Goal: Check status: Check status

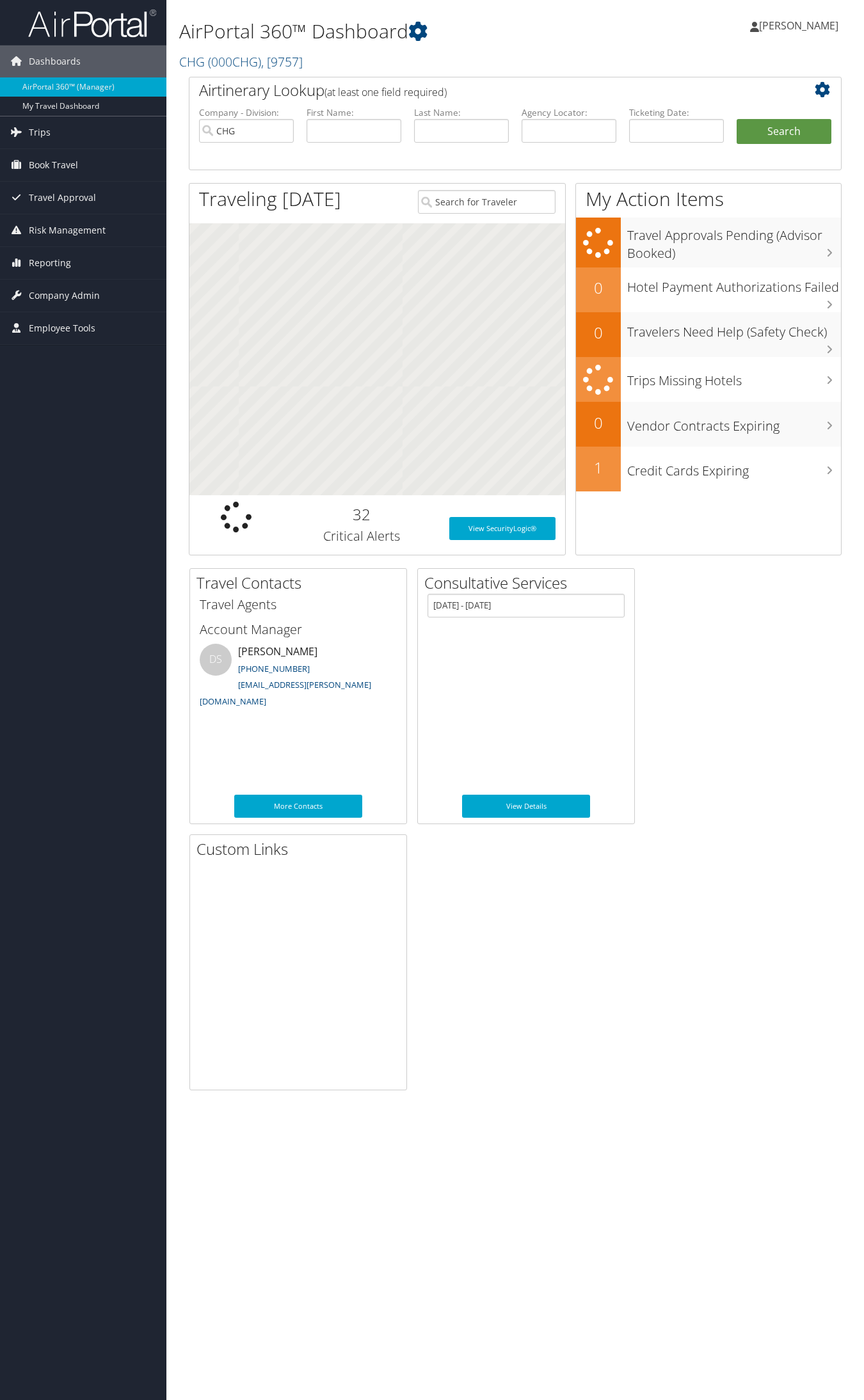
click at [564, 118] on label "Agency Locator:" at bounding box center [568, 112] width 94 height 13
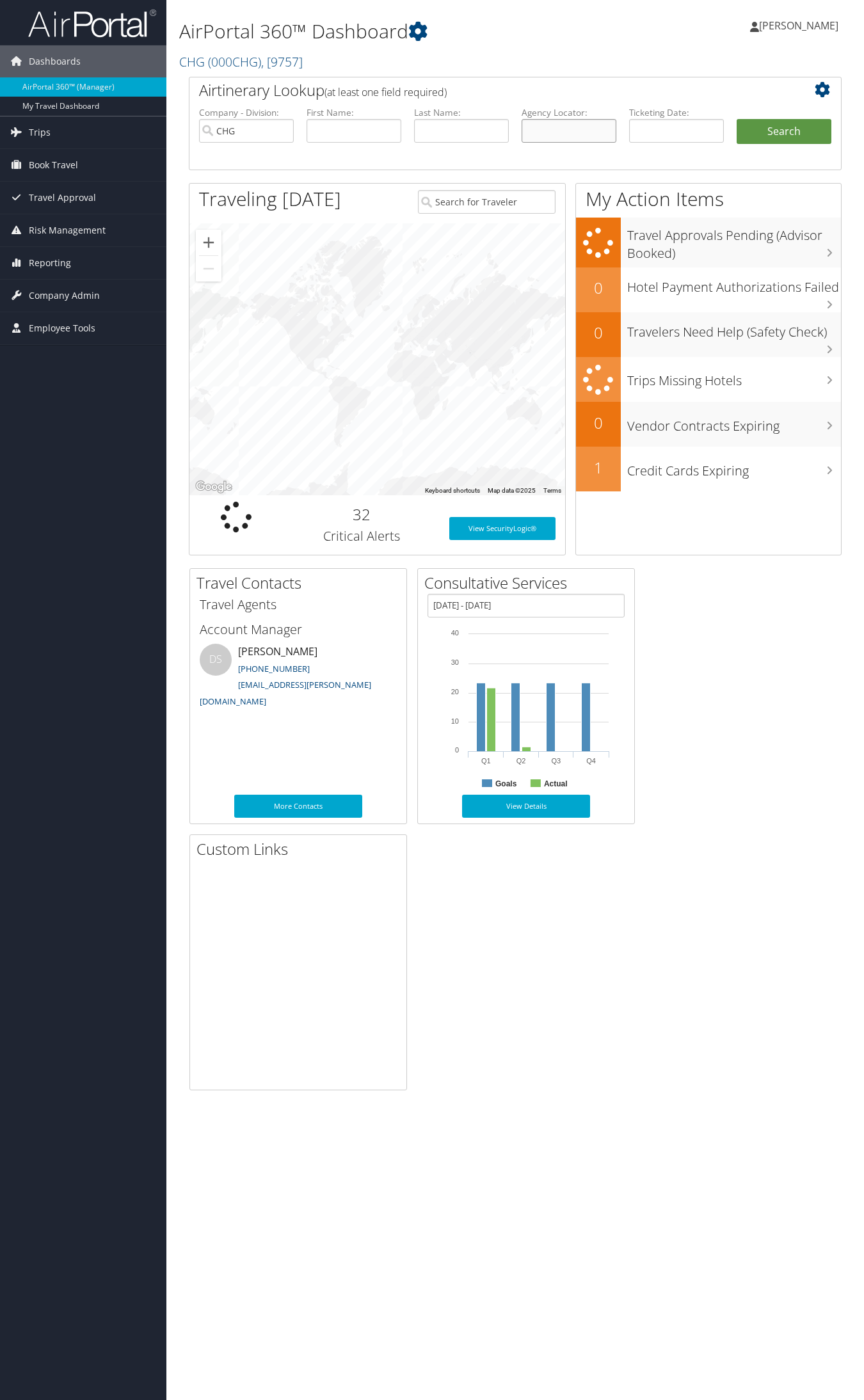
click at [557, 126] on input "text" at bounding box center [568, 130] width 94 height 24
paste input "APXDRI"
click at [548, 128] on input "APXDRI" at bounding box center [568, 130] width 94 height 24
type input "APXDRI"
click at [736, 119] on button "Search" at bounding box center [783, 131] width 94 height 25
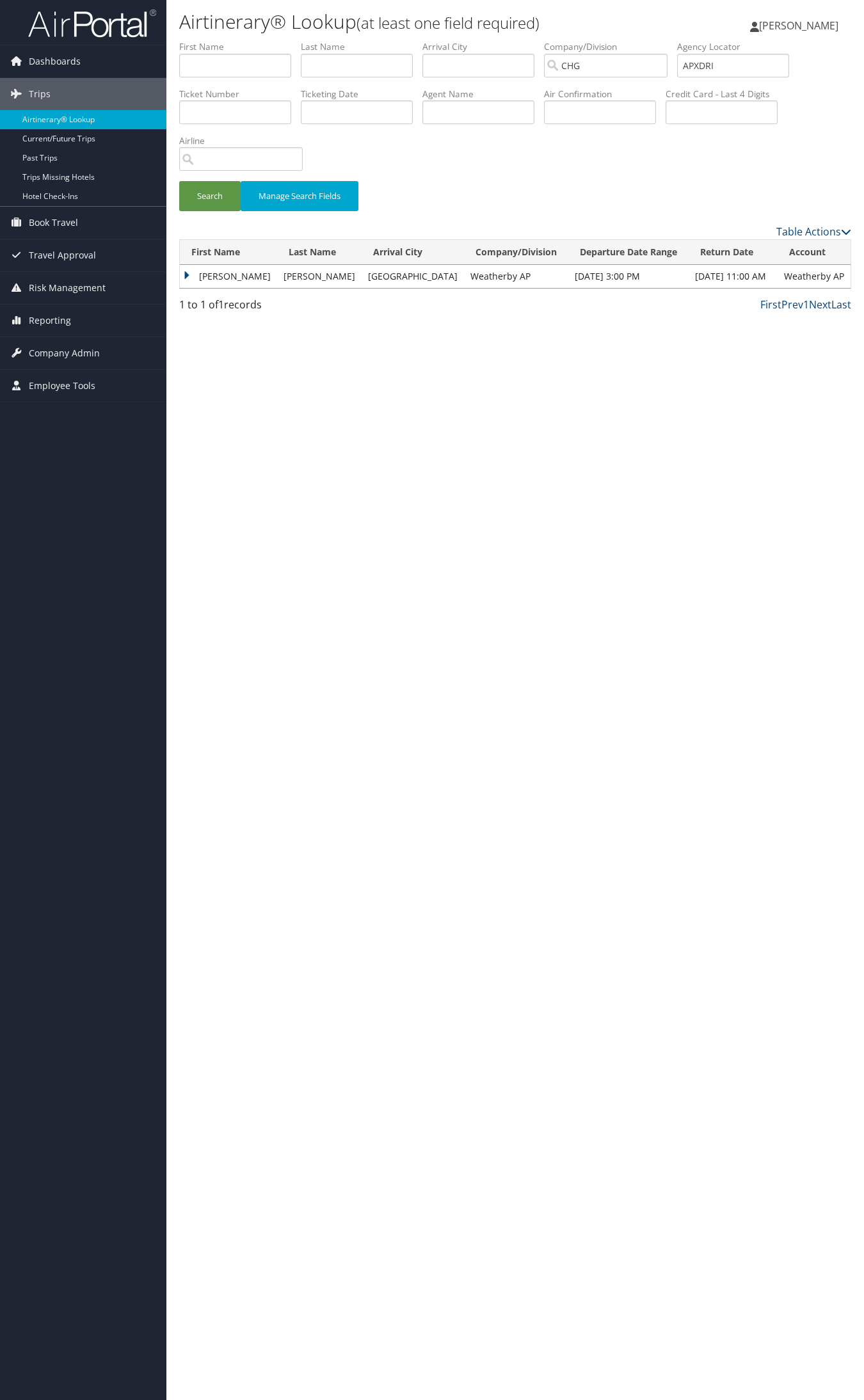
click at [238, 269] on td "[PERSON_NAME]" at bounding box center [228, 276] width 97 height 23
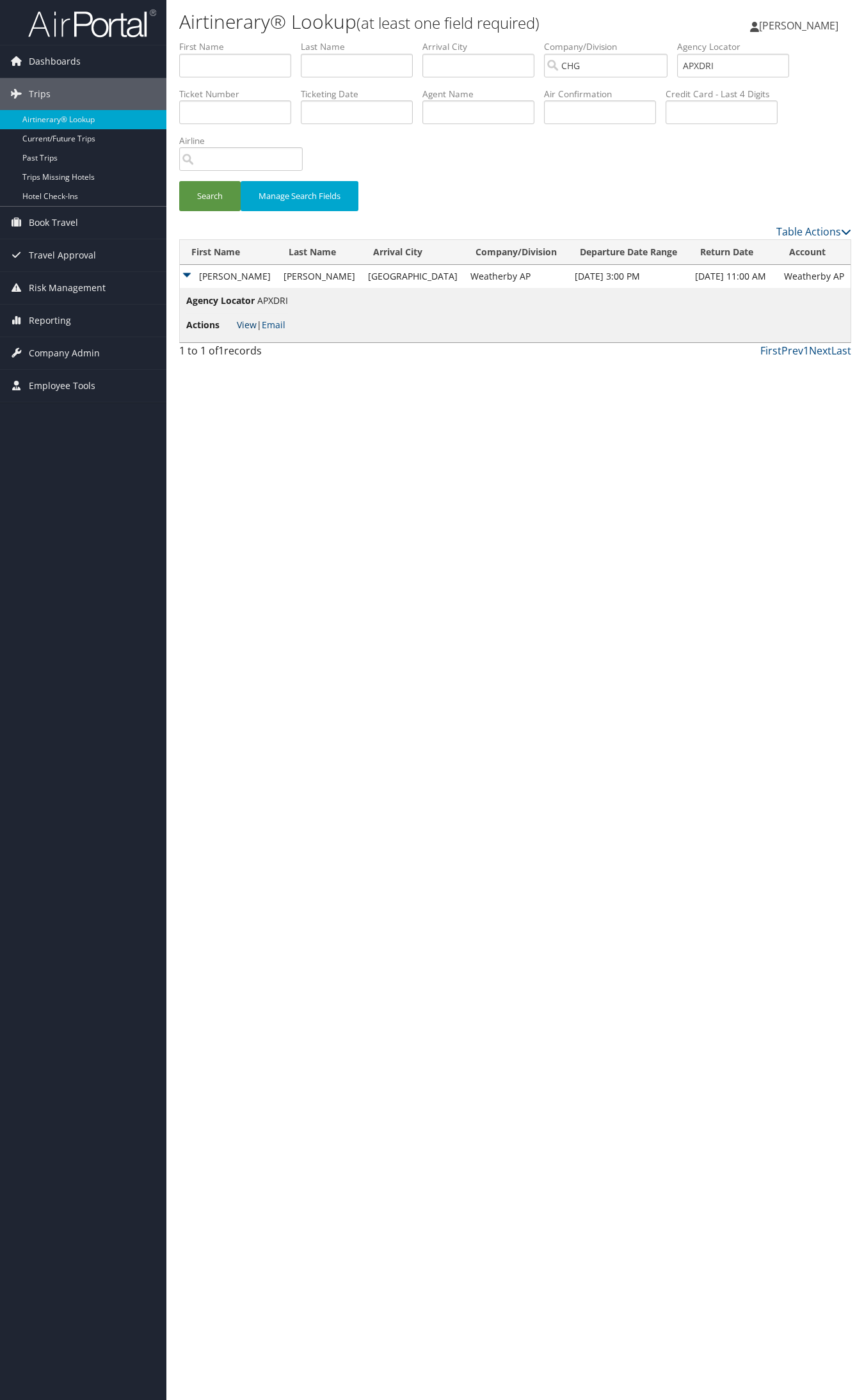
click at [245, 329] on link "View" at bounding box center [247, 324] width 20 height 12
click at [753, 71] on input "APXDRI" at bounding box center [733, 66] width 112 height 24
paste input "YVLQEK"
drag, startPoint x: 719, startPoint y: 63, endPoint x: 731, endPoint y: 79, distance: 20.0
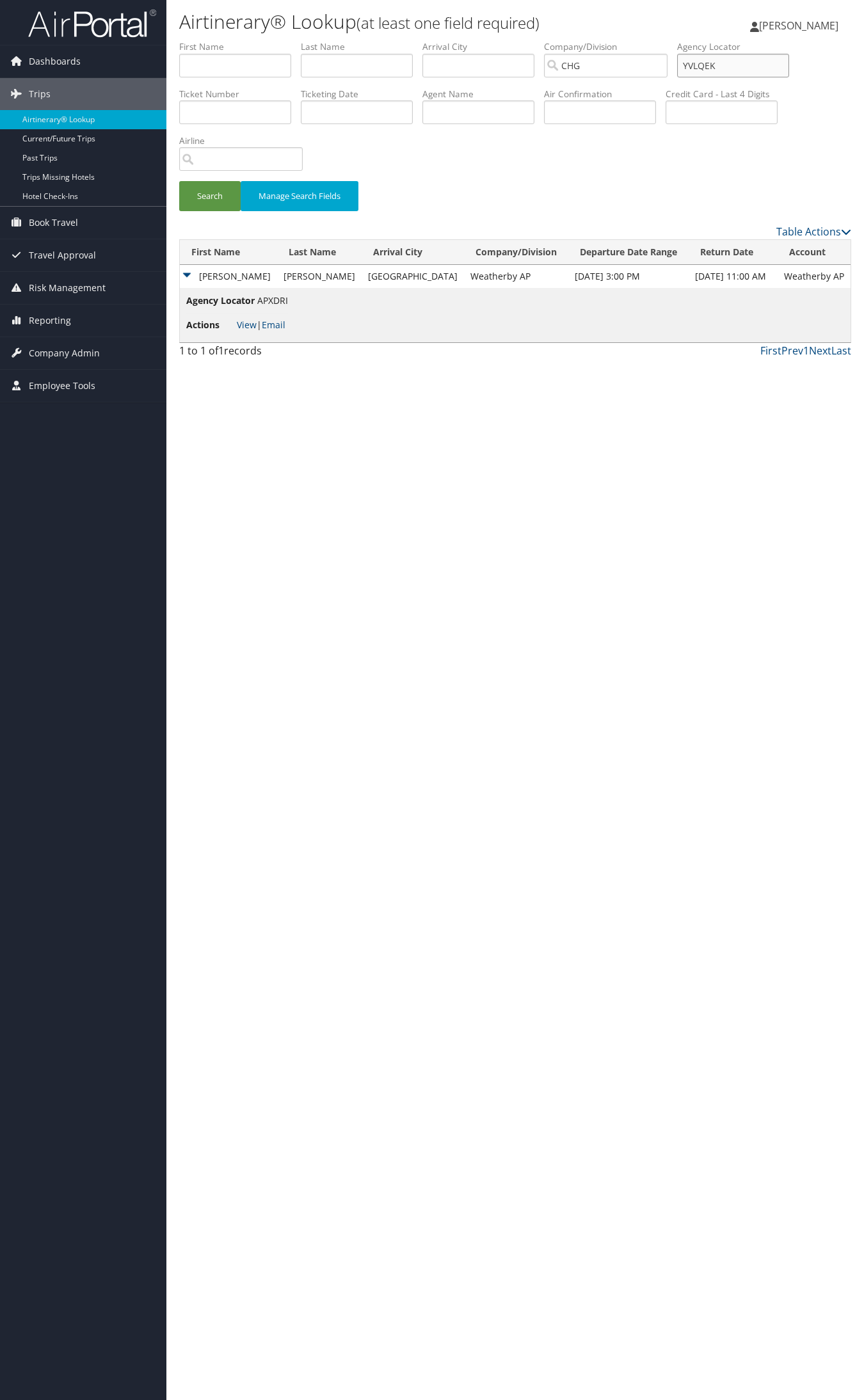
click at [720, 63] on input "YVLQEK" at bounding box center [733, 66] width 112 height 24
type input "YVLQEK"
click at [179, 181] on button "Search" at bounding box center [209, 196] width 61 height 30
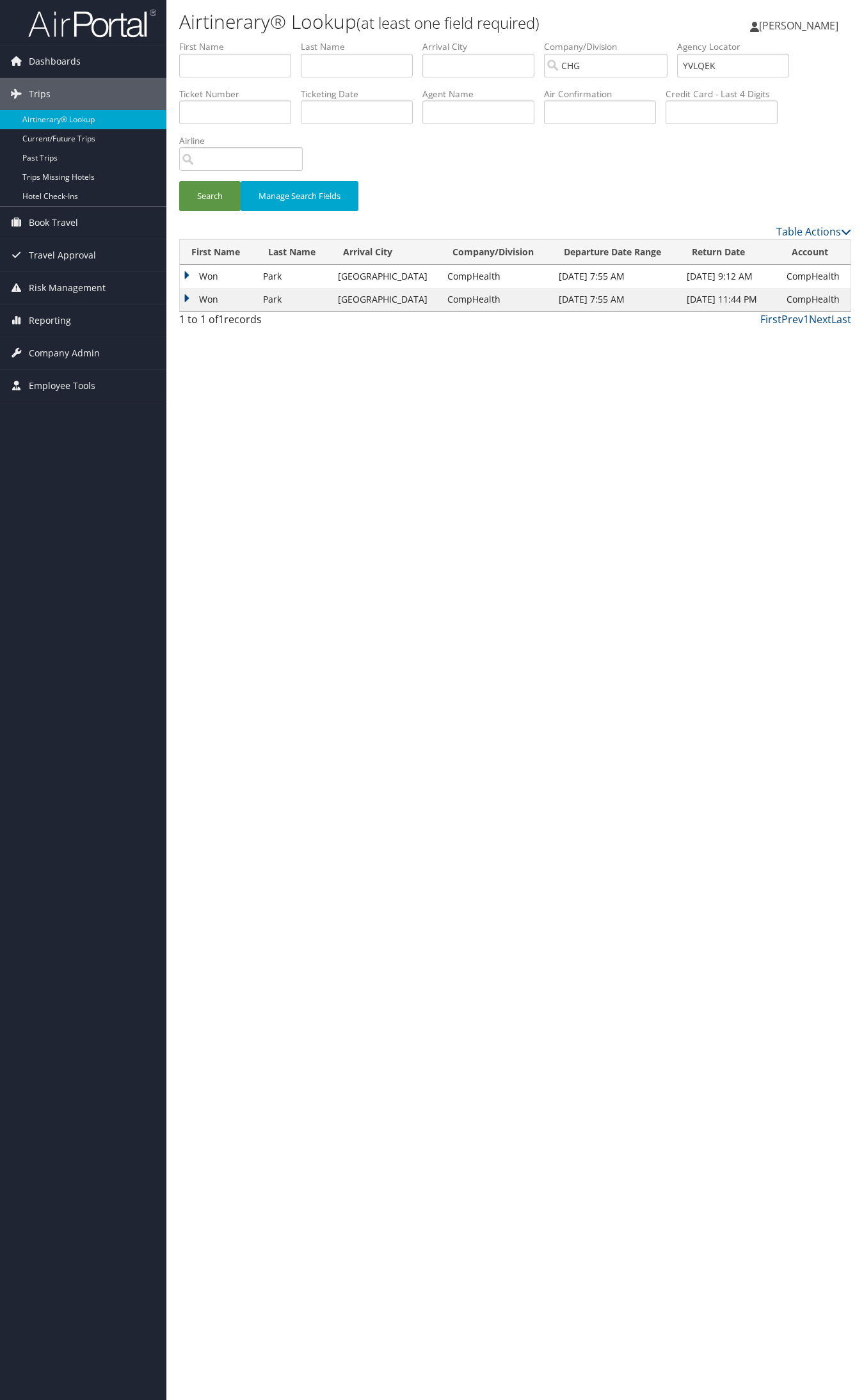
click at [208, 276] on td "Won" at bounding box center [218, 276] width 76 height 23
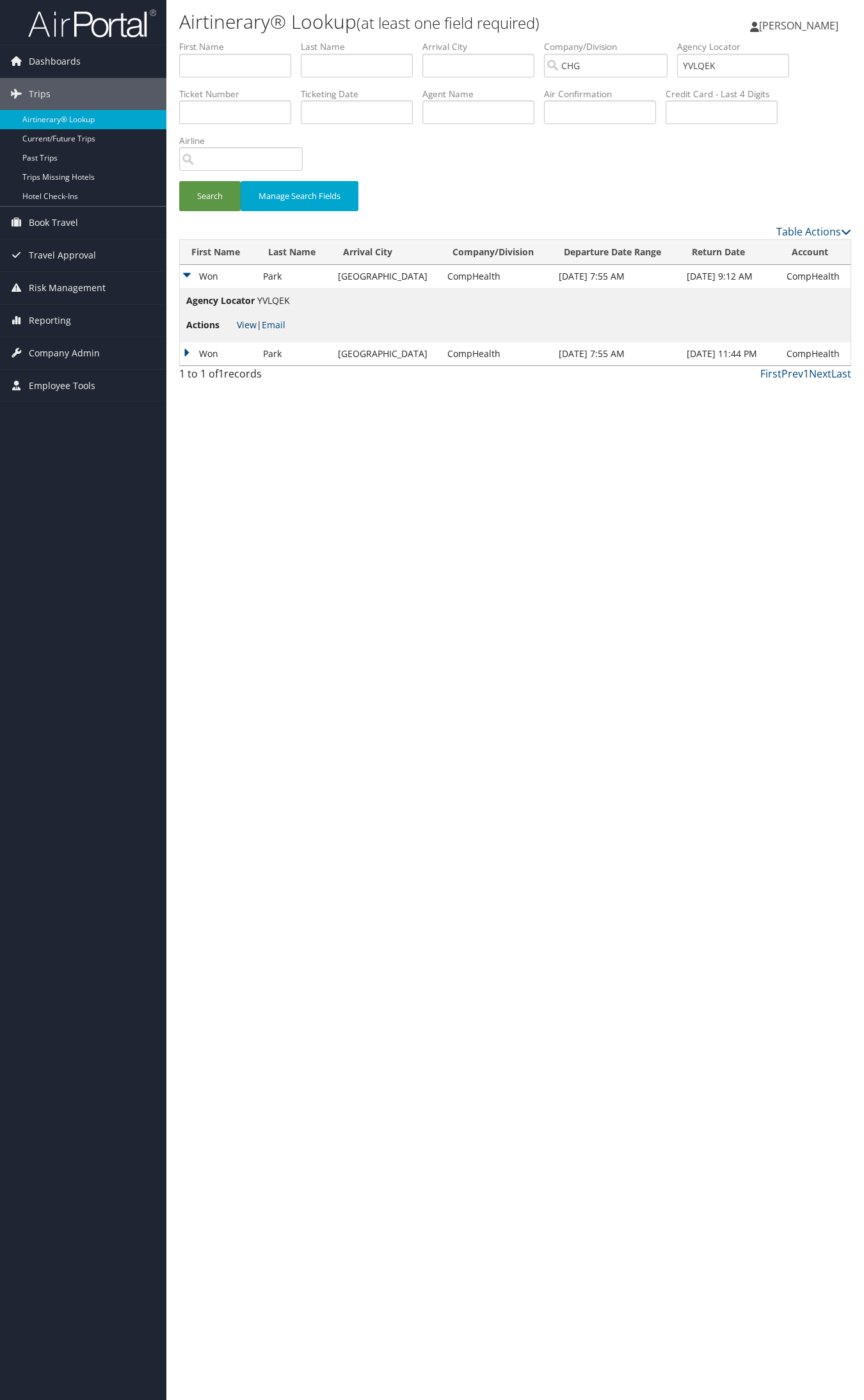
click at [247, 327] on link "View" at bounding box center [247, 324] width 20 height 12
click at [213, 346] on td "Won" at bounding box center [218, 354] width 76 height 23
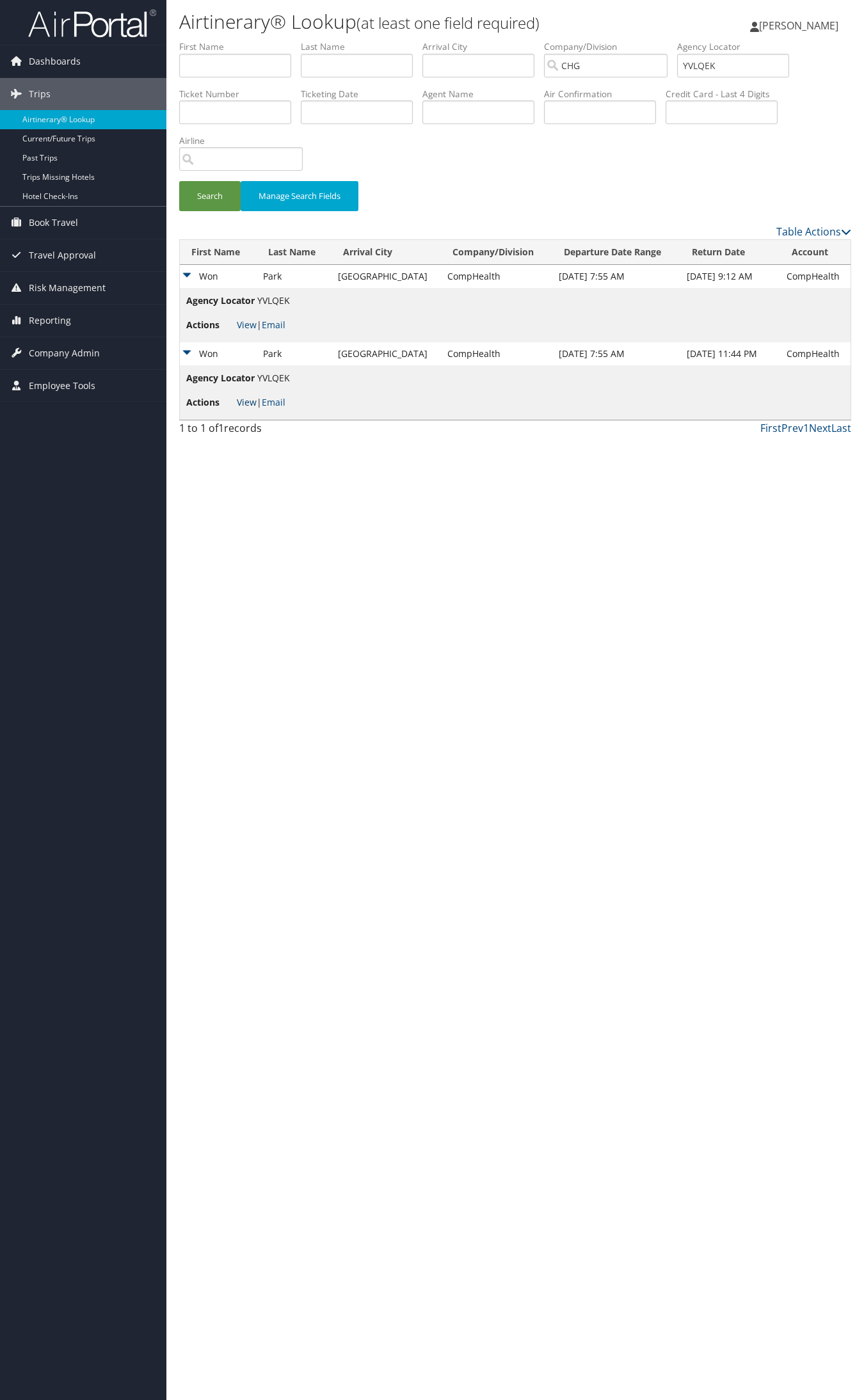
click at [247, 399] on link "View" at bounding box center [247, 402] width 20 height 12
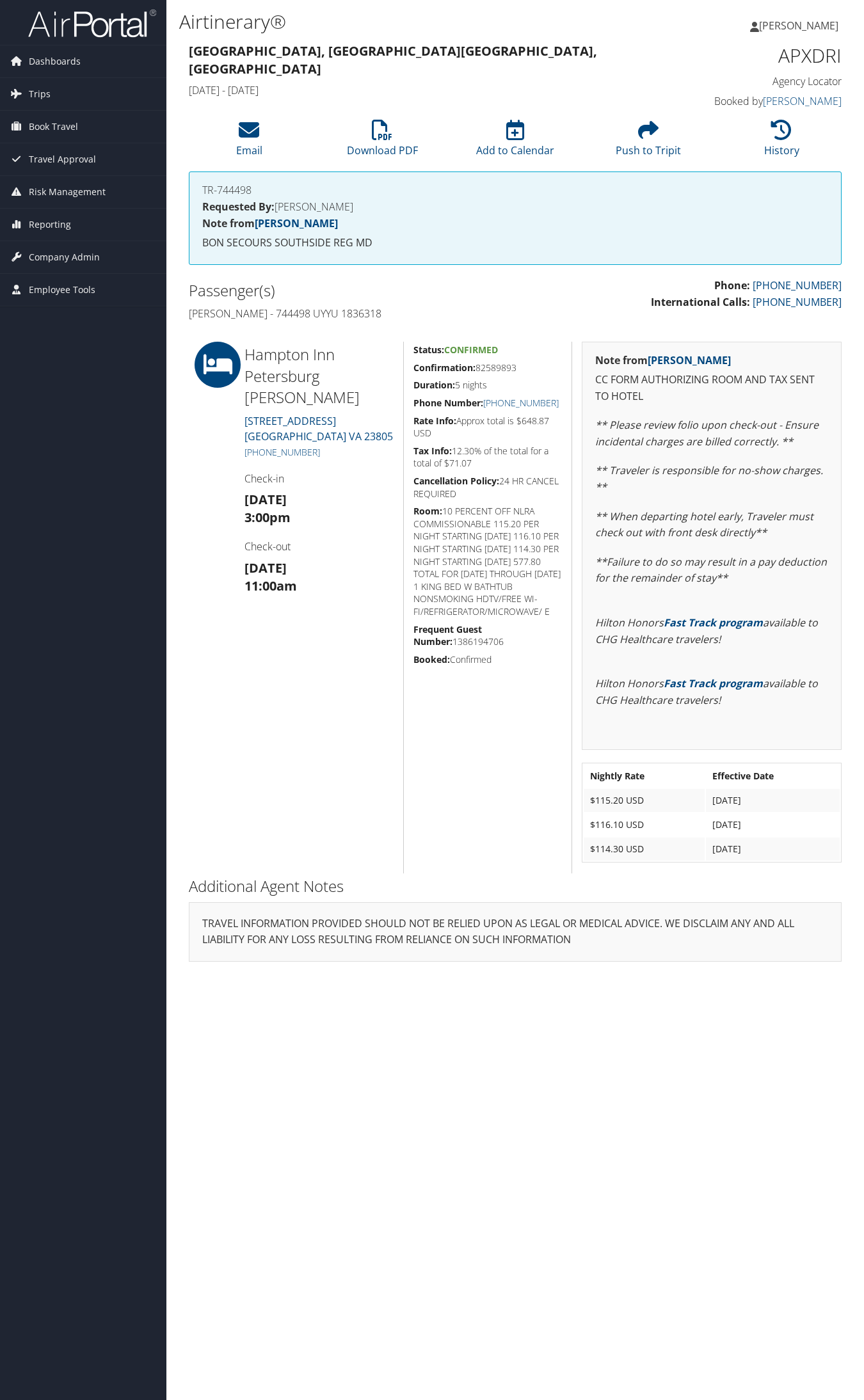
drag, startPoint x: 343, startPoint y: 438, endPoint x: 289, endPoint y: 437, distance: 54.0
click at [289, 437] on div "Hampton Inn Petersburg Ft Lee 11909 South Crater Rd PETERSBURG VA 23805 +1 (804…" at bounding box center [319, 607] width 168 height 531
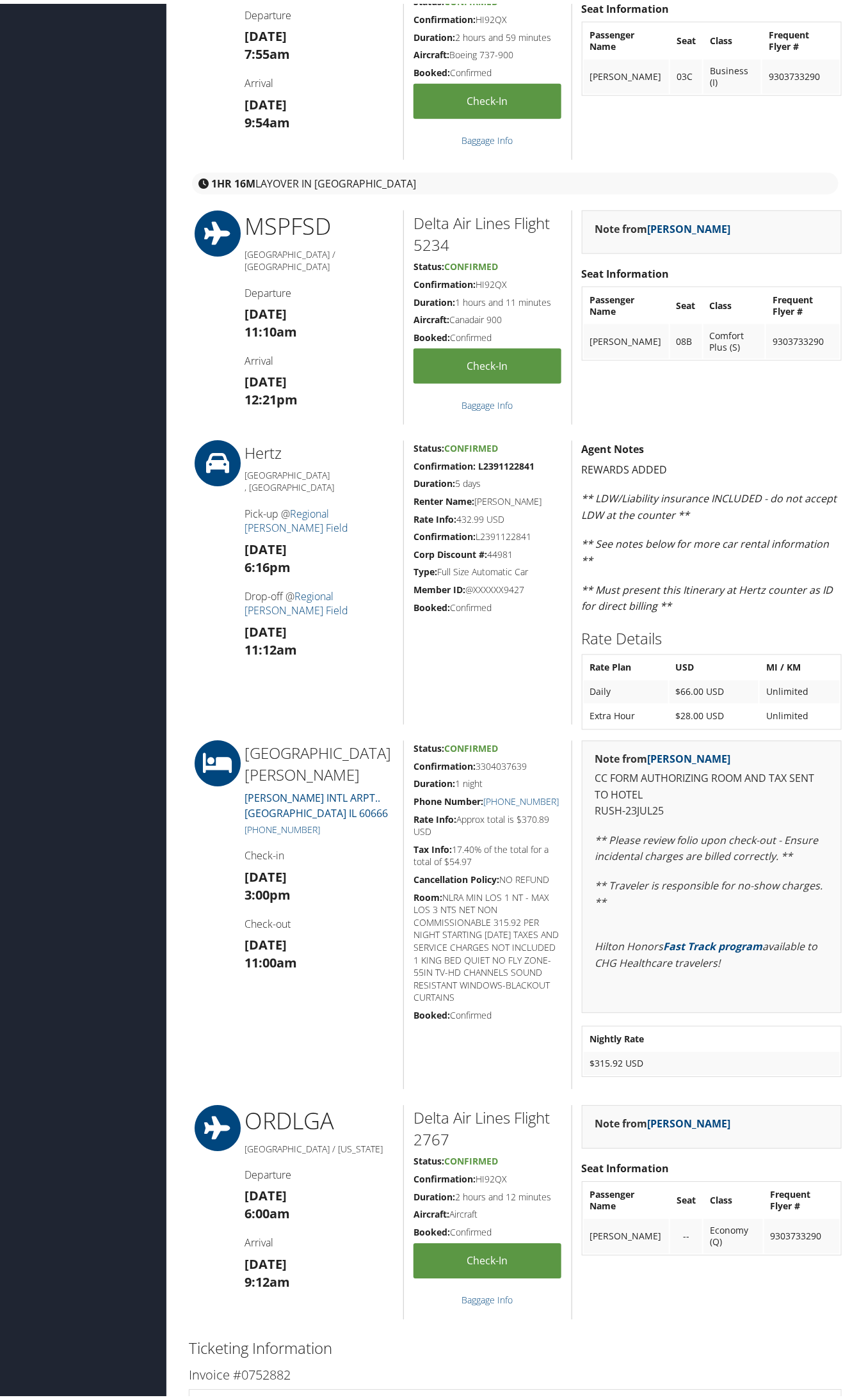
scroll to position [61, 0]
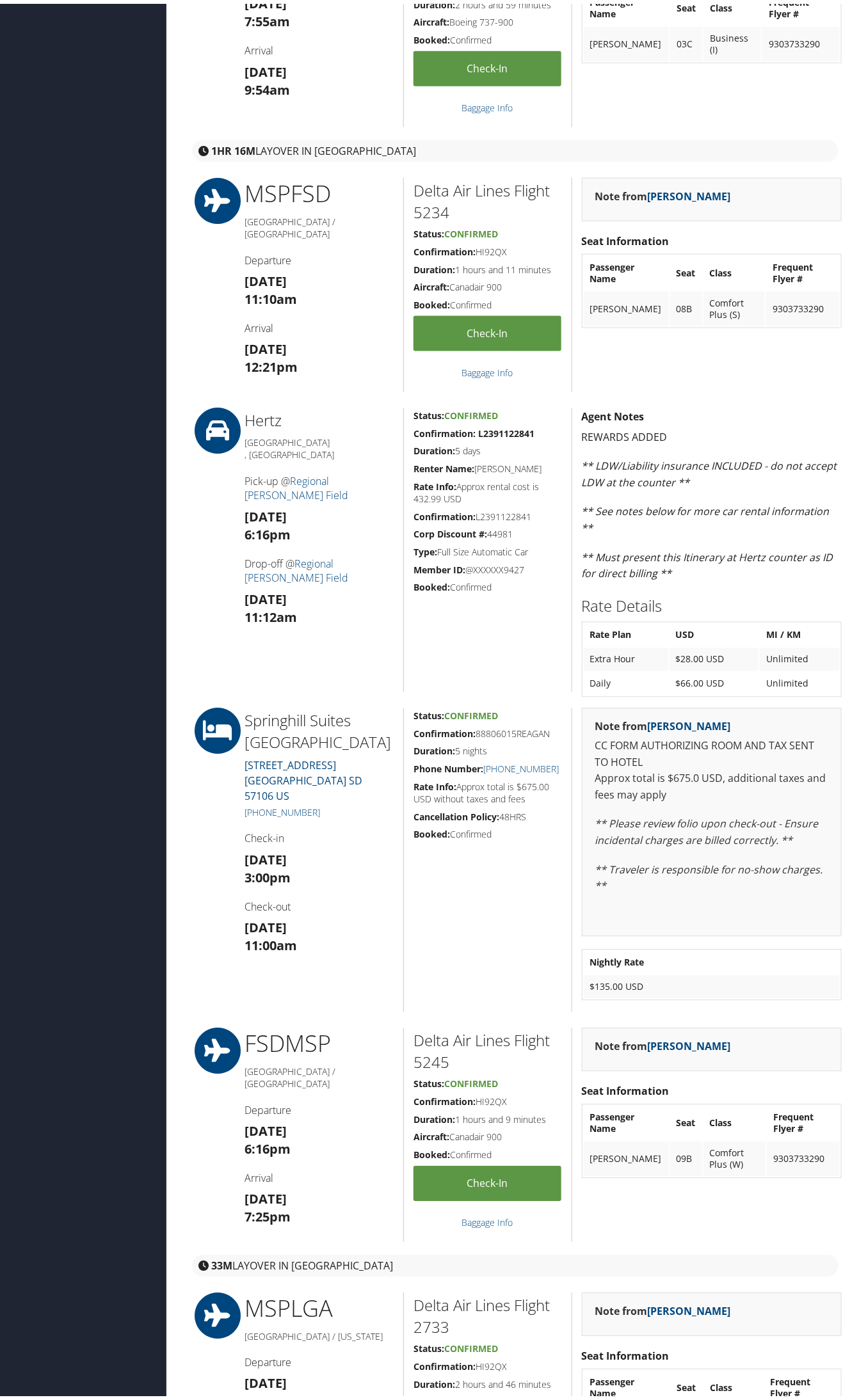
scroll to position [480, 0]
